Goal: Complete application form

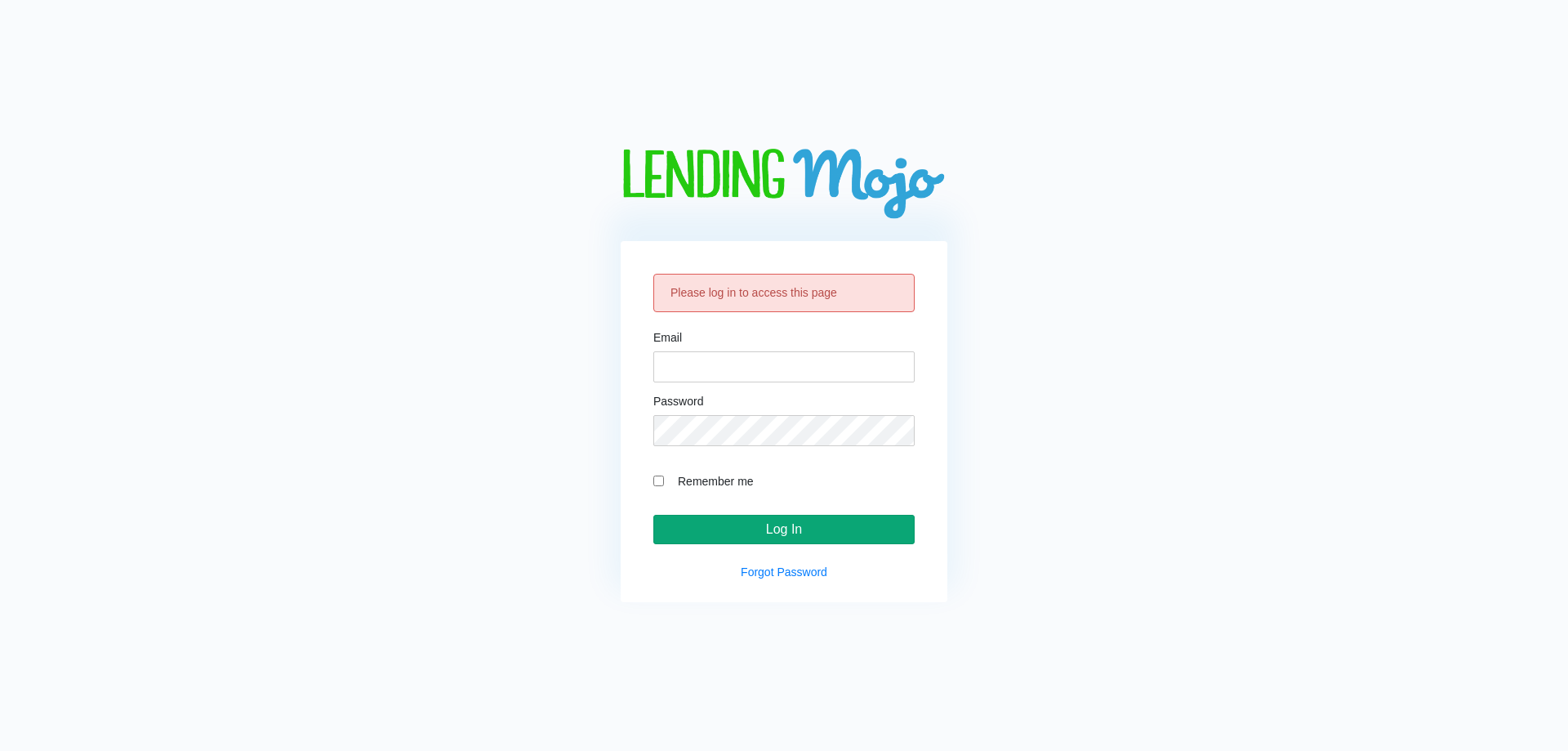
type input "[EMAIL_ADDRESS][DOMAIN_NAME]"
click at [827, 519] on input "Log In" at bounding box center [784, 530] width 261 height 29
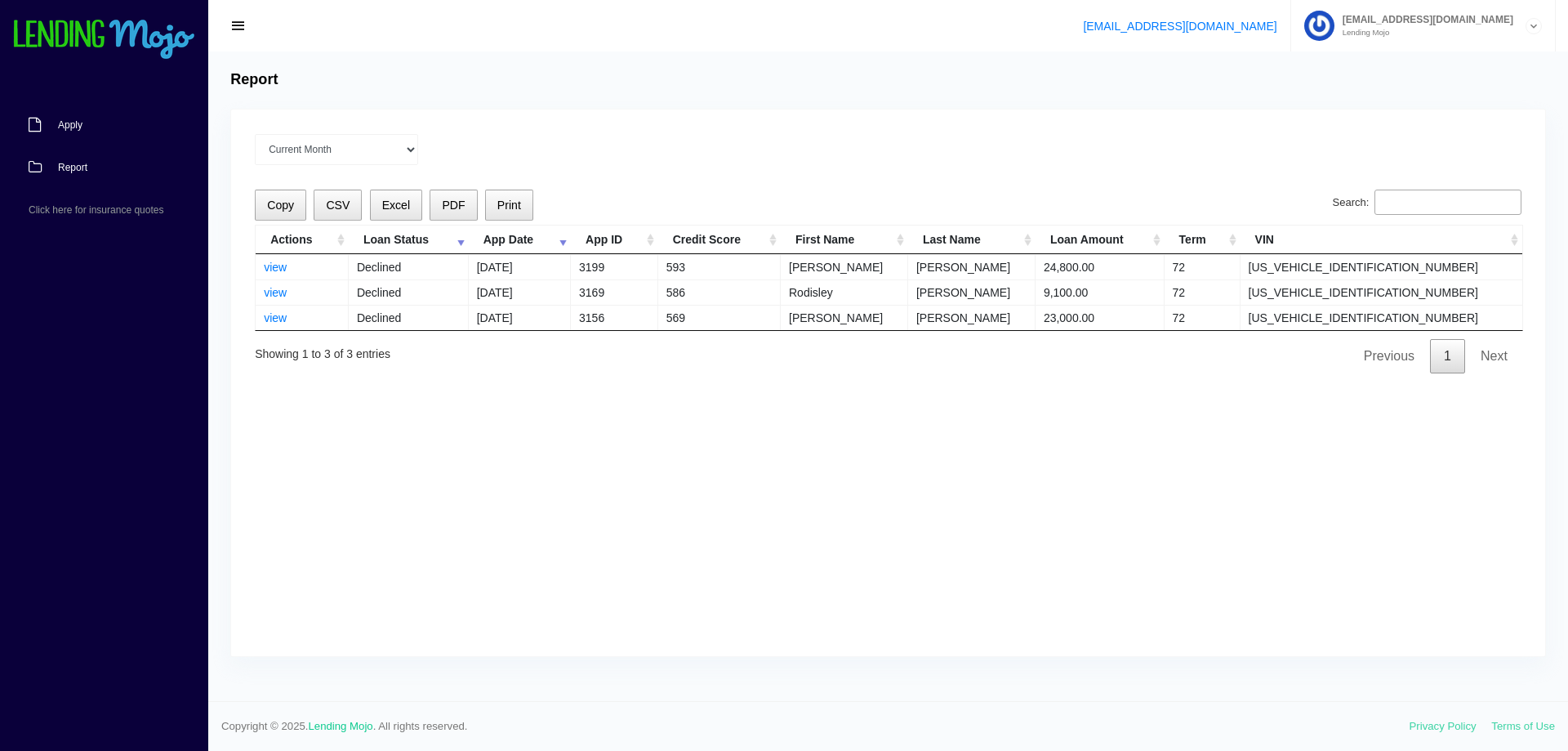
click at [76, 120] on span "Apply" at bounding box center [70, 125] width 24 height 10
